Goal: Communication & Community: Answer question/provide support

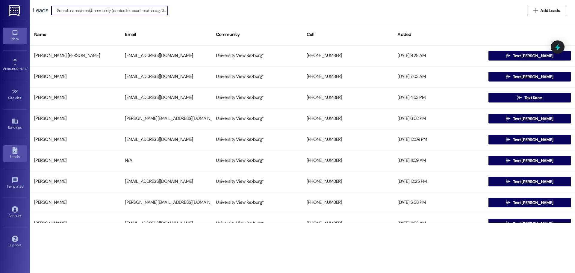
click at [14, 28] on link "Inbox" at bounding box center [15, 36] width 24 height 16
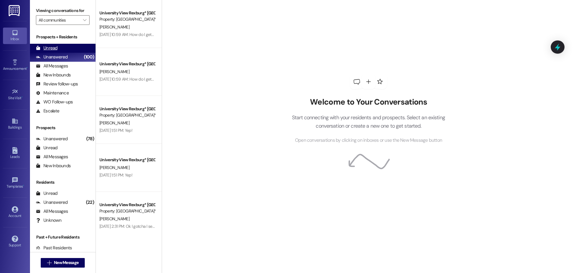
click at [66, 47] on div "Unread (0)" at bounding box center [63, 48] width 66 height 9
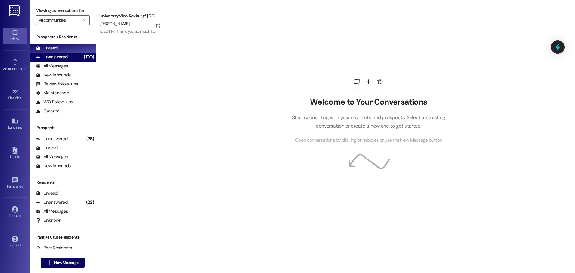
click at [67, 53] on div "Unanswered (100)" at bounding box center [63, 57] width 66 height 9
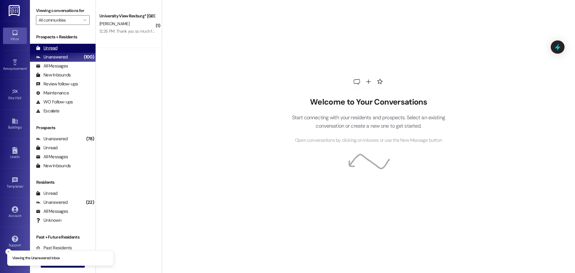
click at [66, 50] on div "Unread (0)" at bounding box center [63, 48] width 66 height 9
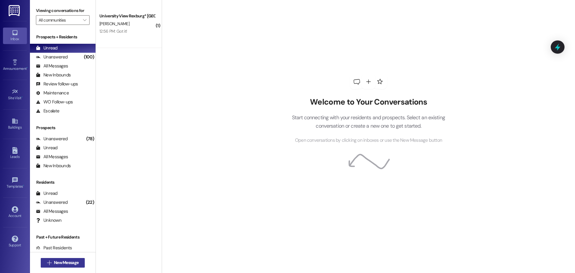
click at [54, 261] on span "New Message" at bounding box center [66, 262] width 25 height 6
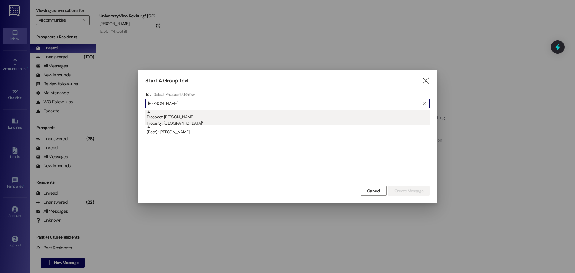
type input "[PERSON_NAME]"
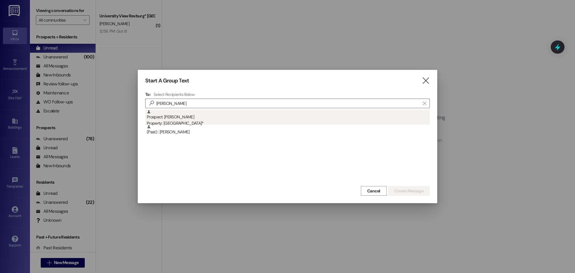
click at [282, 123] on div "Property: [GEOGRAPHIC_DATA]*" at bounding box center [288, 123] width 283 height 6
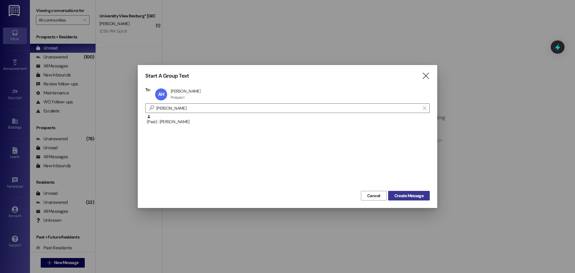
click at [400, 198] on span "Create Message" at bounding box center [409, 196] width 29 height 6
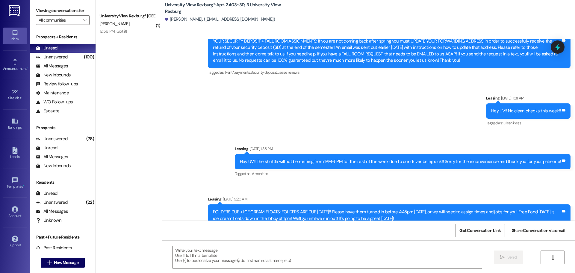
scroll to position [10716, 0]
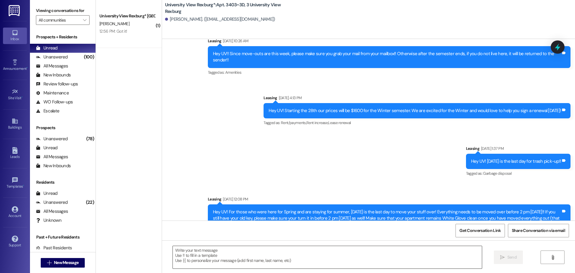
click at [233, 264] on textarea at bounding box center [327, 257] width 309 height 22
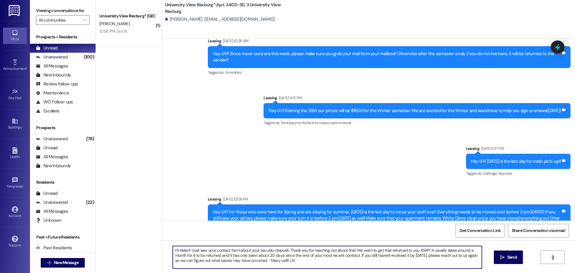
click at [274, 261] on textarea "Hi Aiden! I just saw your contact form about your security deposit. Thank you f…" at bounding box center [327, 257] width 309 height 22
type textarea "Hi Aiden! I just saw your contact form about your security deposit. Thank you f…"
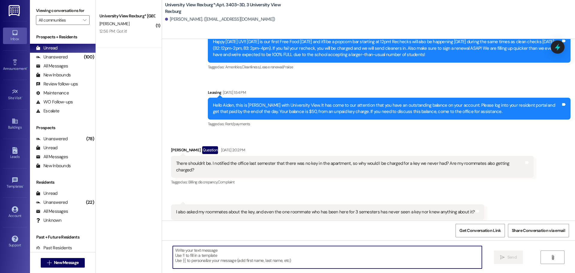
scroll to position [7086, 0]
